Goal: Find specific page/section: Find specific page/section

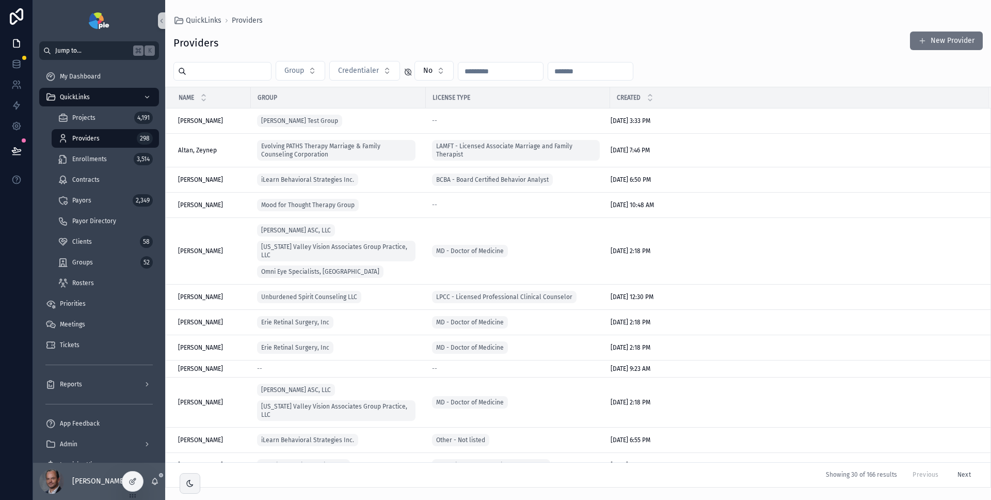
click at [86, 55] on button "Jump to... K" at bounding box center [99, 50] width 120 height 19
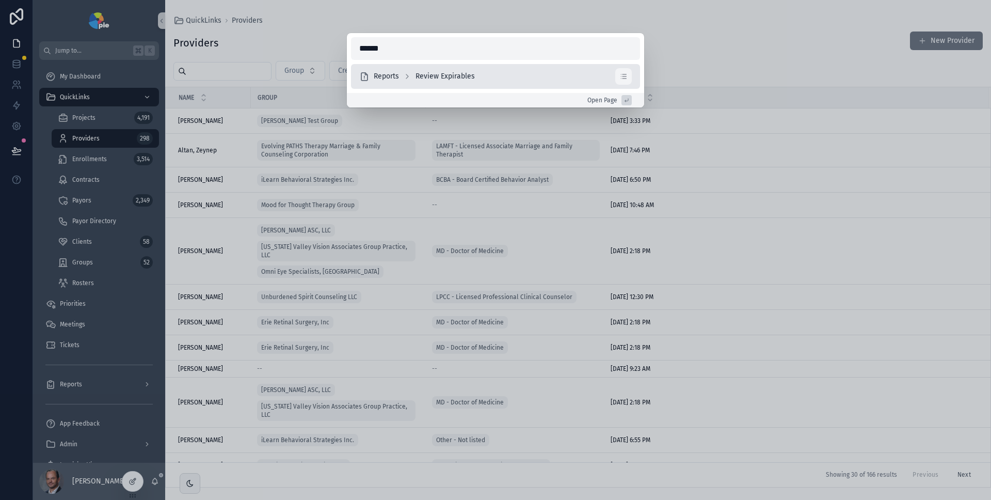
type input "******"
click at [453, 73] on span "Review Expirables" at bounding box center [445, 76] width 59 height 10
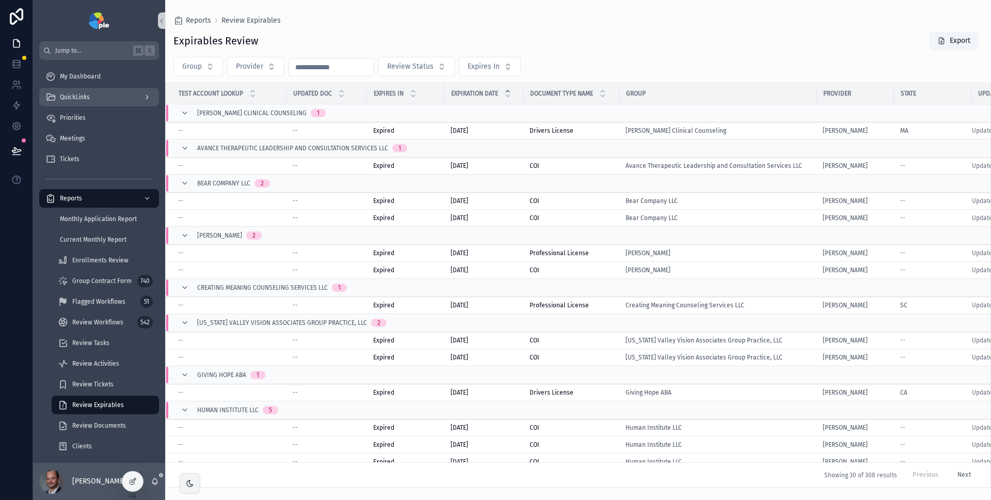
click at [89, 98] on span "QuickLinks" at bounding box center [75, 97] width 30 height 8
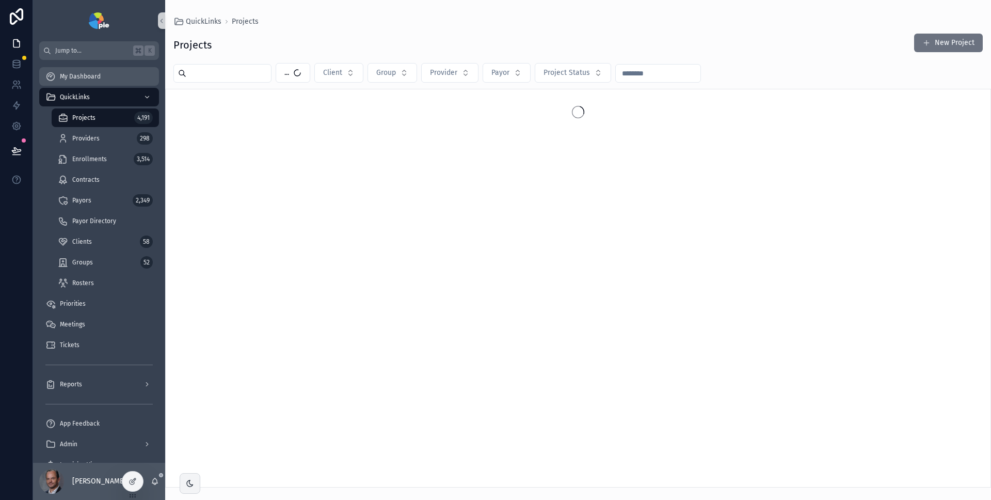
click at [102, 83] on div "My Dashboard" at bounding box center [98, 76] width 107 height 17
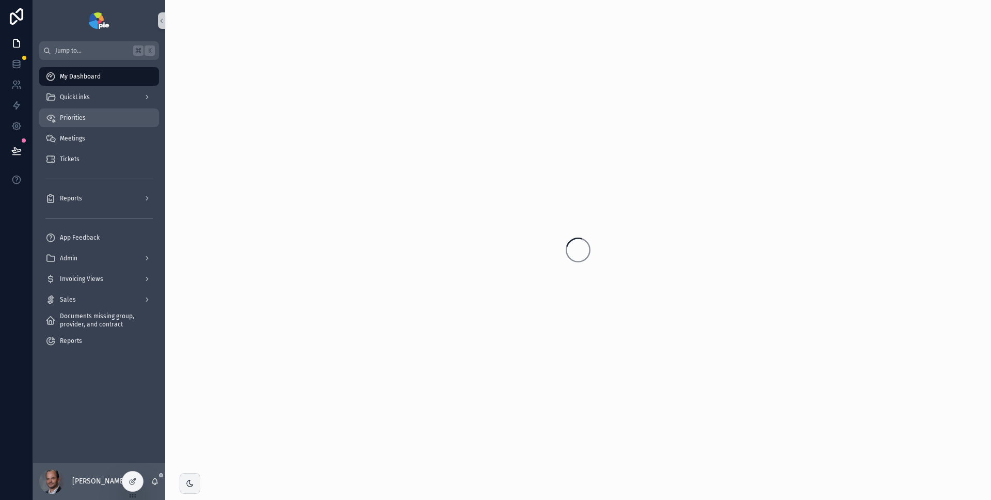
click at [85, 117] on div "Priorities" at bounding box center [98, 117] width 107 height 17
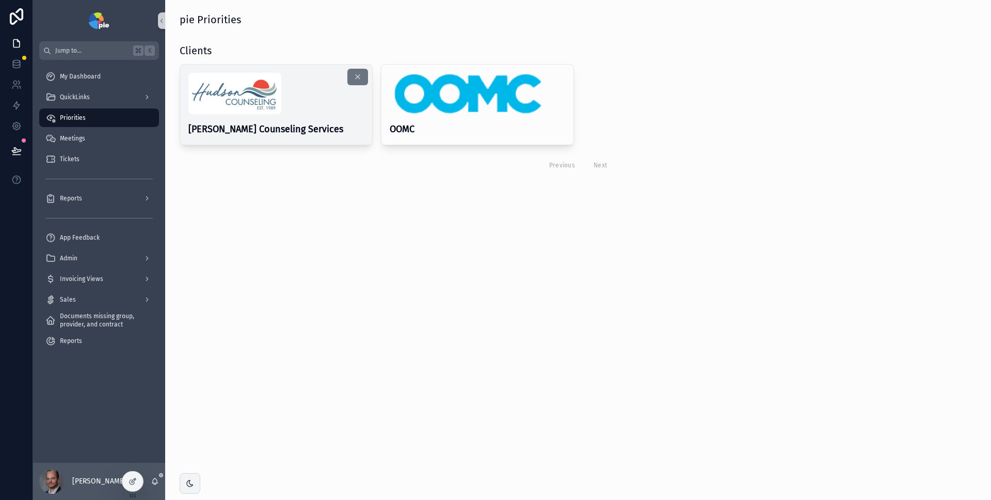
click at [313, 107] on div "scrollable content" at bounding box center [276, 93] width 176 height 41
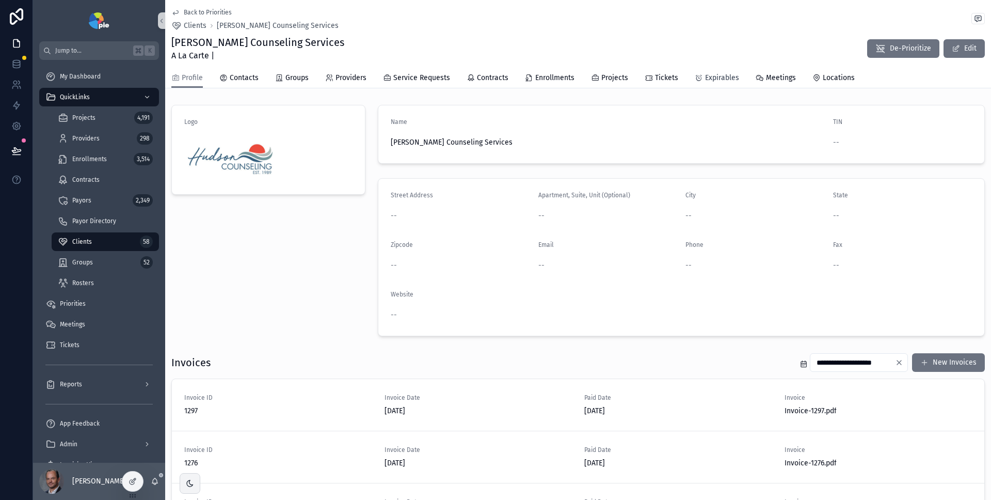
click at [717, 78] on span "Expirables" at bounding box center [722, 78] width 34 height 10
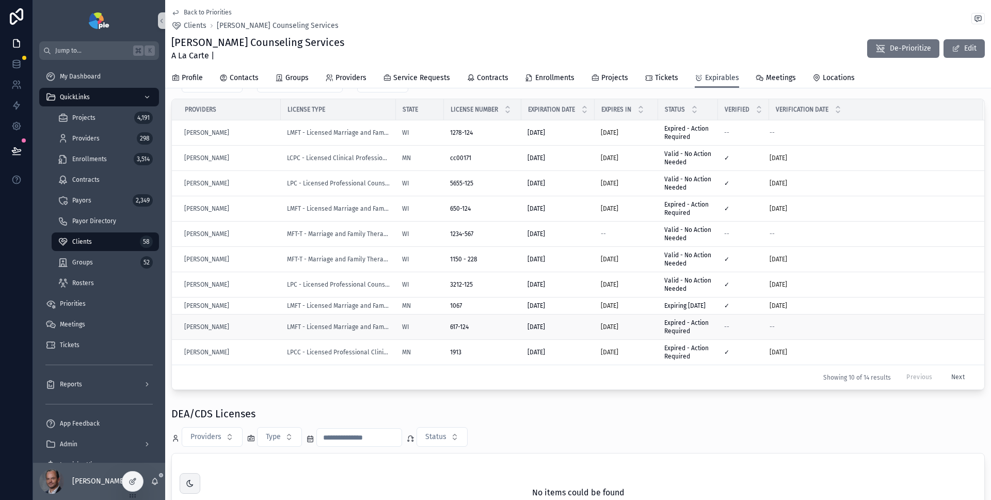
scroll to position [46, 0]
